Goal: Task Accomplishment & Management: Manage account settings

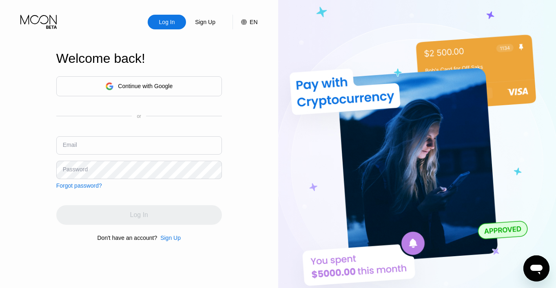
click at [170, 27] on div "Log In" at bounding box center [167, 22] width 38 height 15
click at [89, 137] on input "text" at bounding box center [139, 145] width 166 height 18
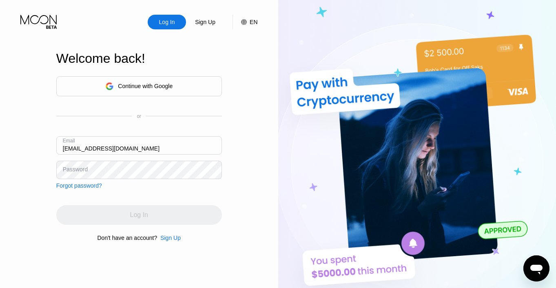
type input "[EMAIL_ADDRESS][DOMAIN_NAME]"
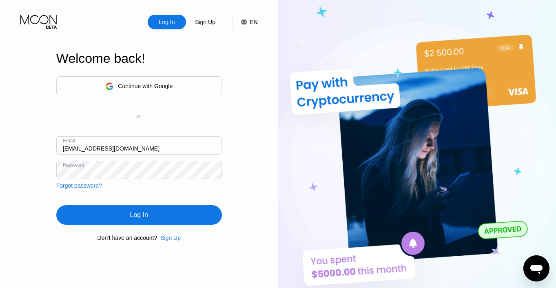
click at [122, 214] on div "Log In" at bounding box center [139, 215] width 166 height 20
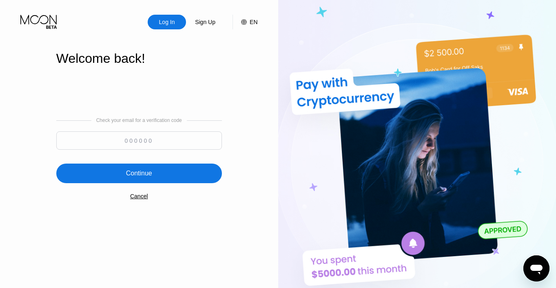
click at [129, 142] on input at bounding box center [139, 140] width 166 height 18
paste input "457714"
type input "457714"
click at [148, 176] on div "Continue" at bounding box center [139, 173] width 26 height 8
